Goal: Information Seeking & Learning: Learn about a topic

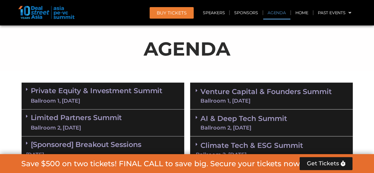
scroll to position [340, 0]
click at [85, 90] on link "Private Equity & Investment Summit Ballroom 1, 10 Sept" at bounding box center [97, 96] width 132 height 18
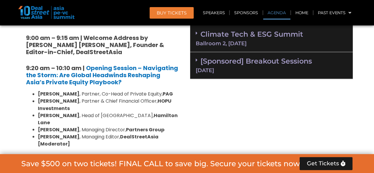
scroll to position [459, 0]
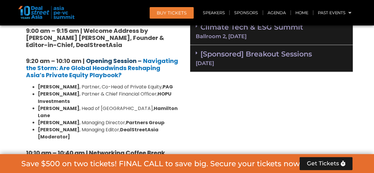
click at [126, 62] on link "Opening Session –" at bounding box center [114, 61] width 56 height 8
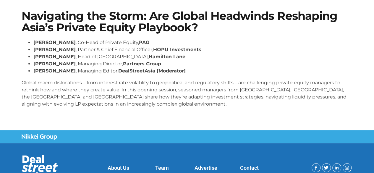
scroll to position [118, 0]
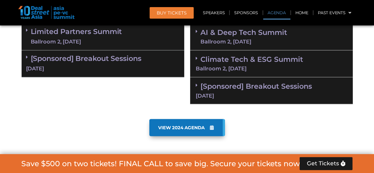
scroll to position [469, 0]
click at [74, 43] on div "Ballroom 2, [DATE]" at bounding box center [76, 41] width 91 height 7
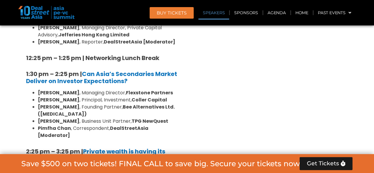
scroll to position [764, 0]
